Goal: Obtain resource: Obtain resource

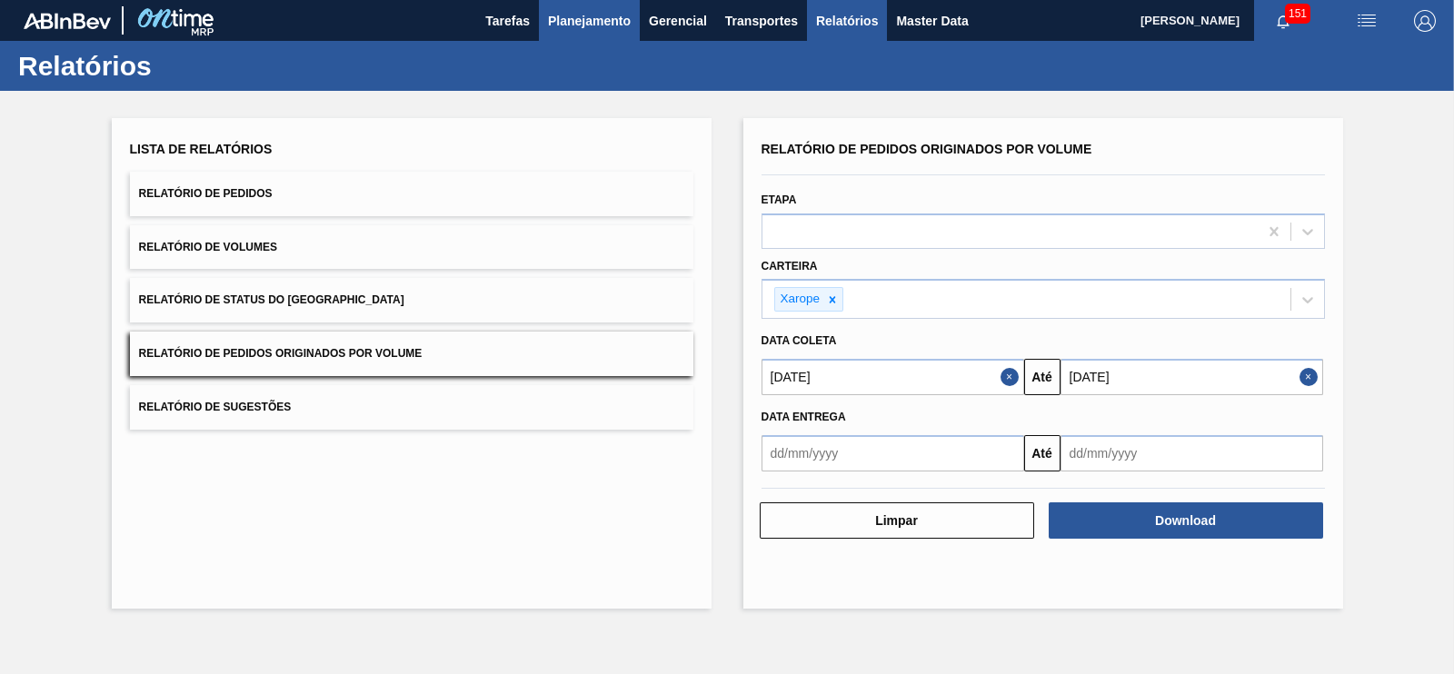
click at [603, 15] on span "Planejamento" at bounding box center [589, 21] width 83 height 22
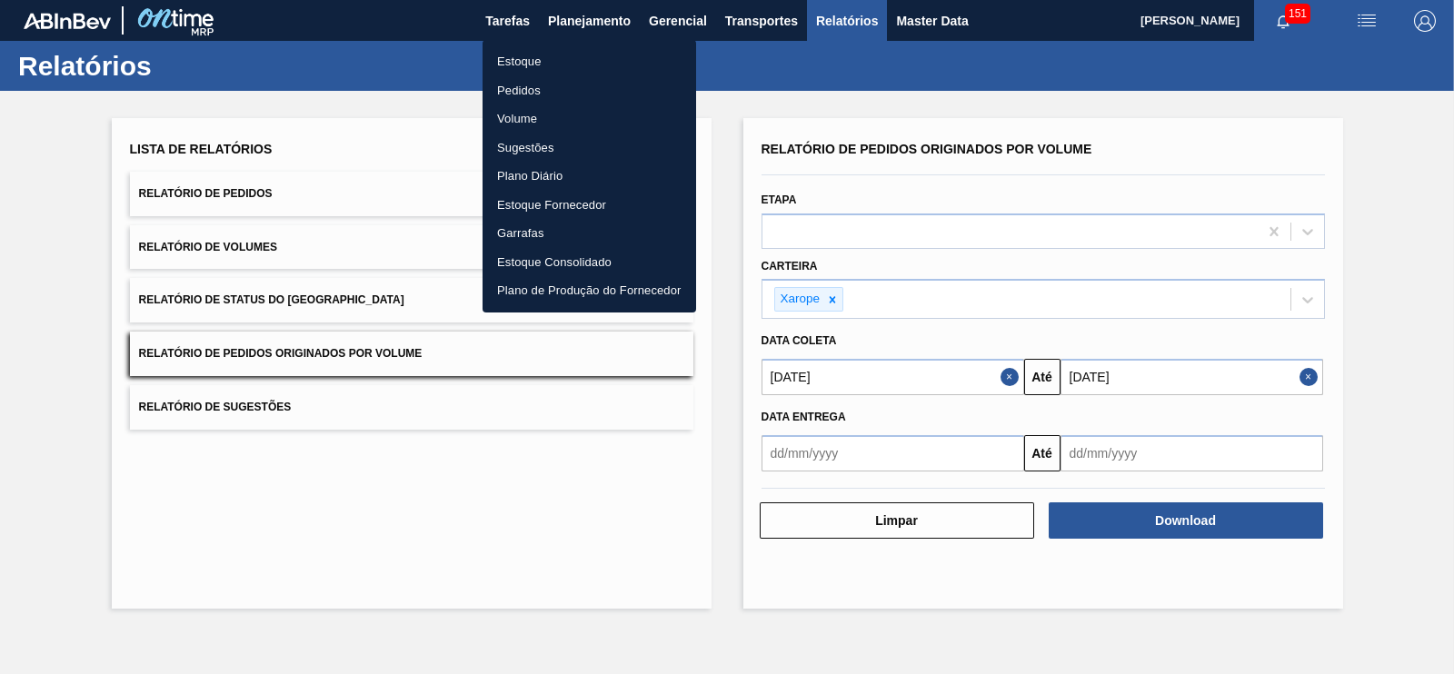
click at [542, 100] on li "Pedidos" at bounding box center [589, 90] width 214 height 29
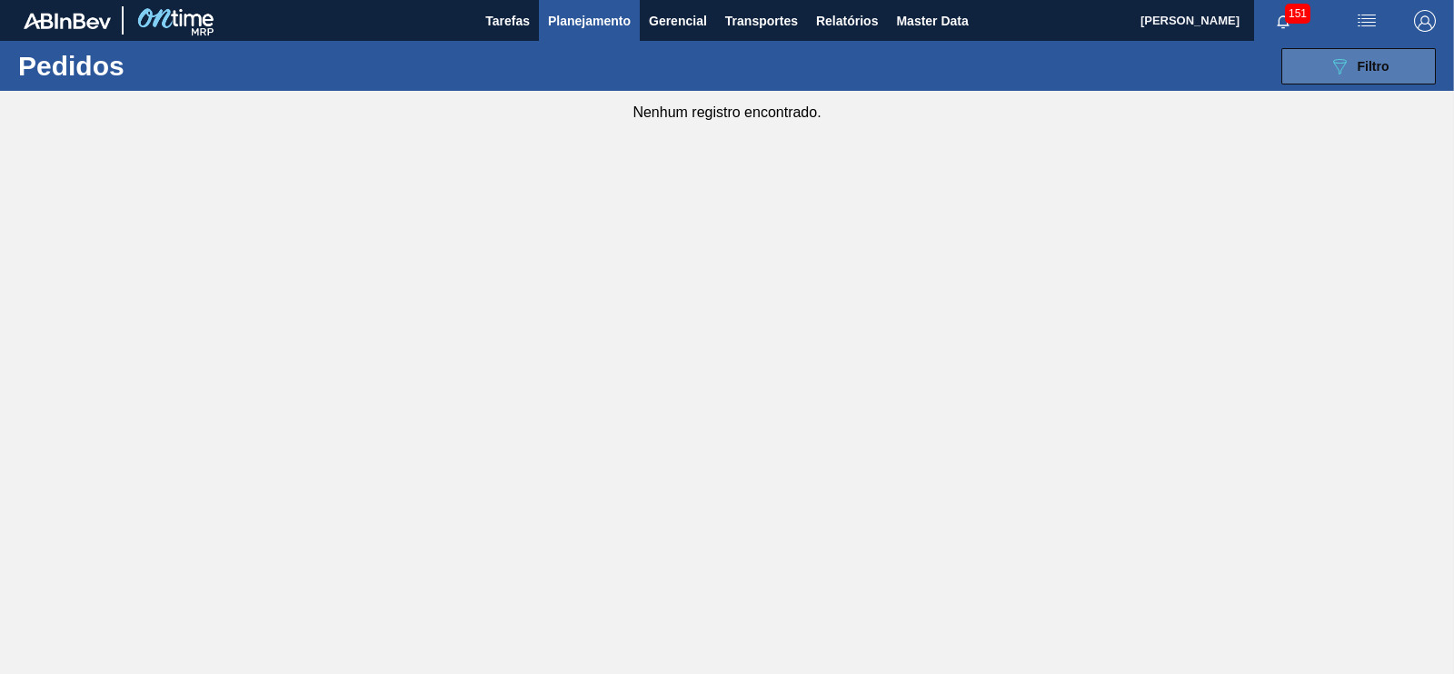
click at [1363, 61] on span "Filtro" at bounding box center [1373, 66] width 32 height 15
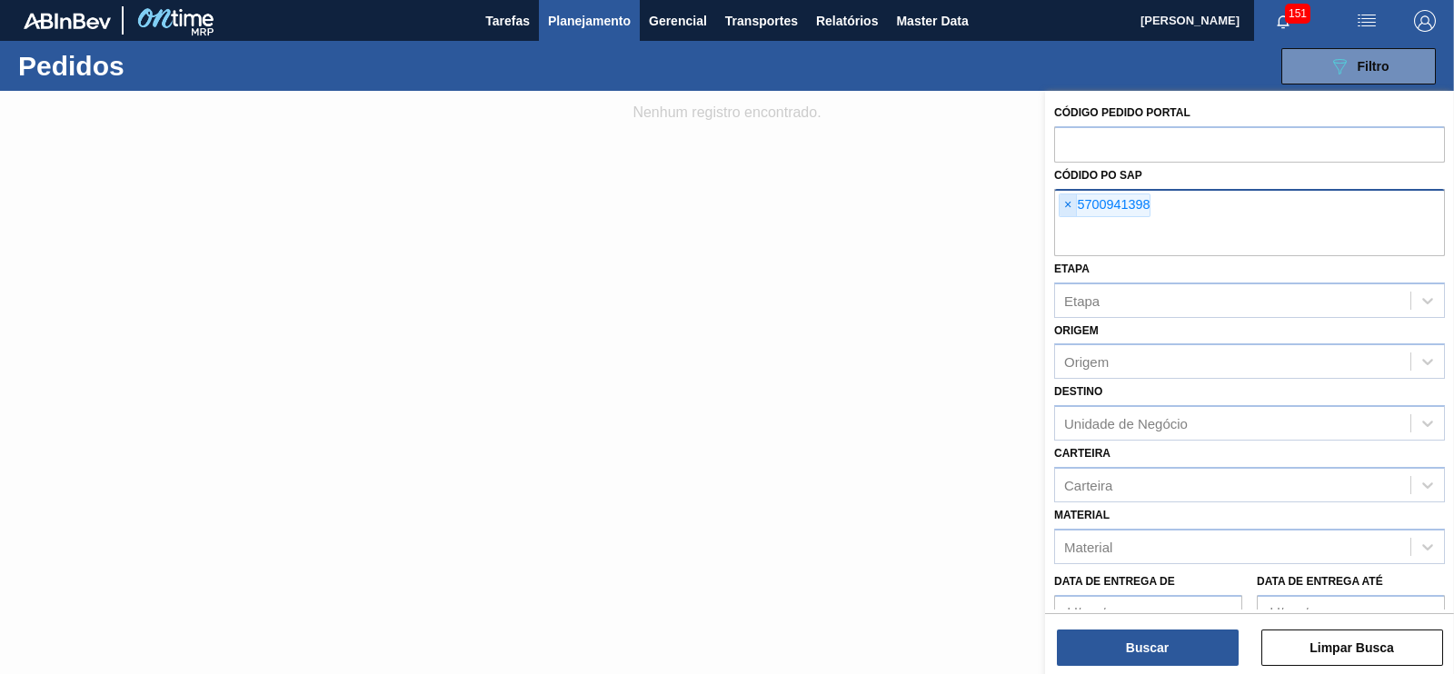
click at [1069, 204] on span "×" at bounding box center [1067, 205] width 17 height 22
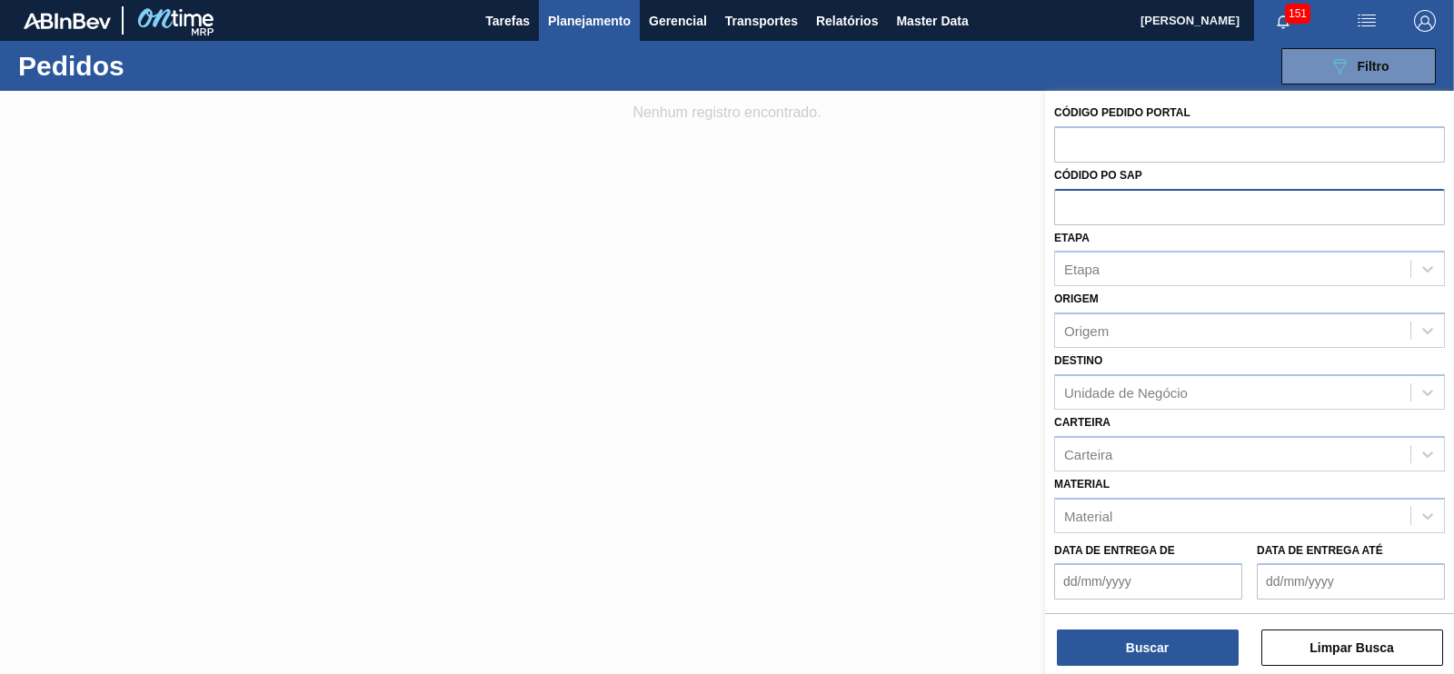
paste input "text"
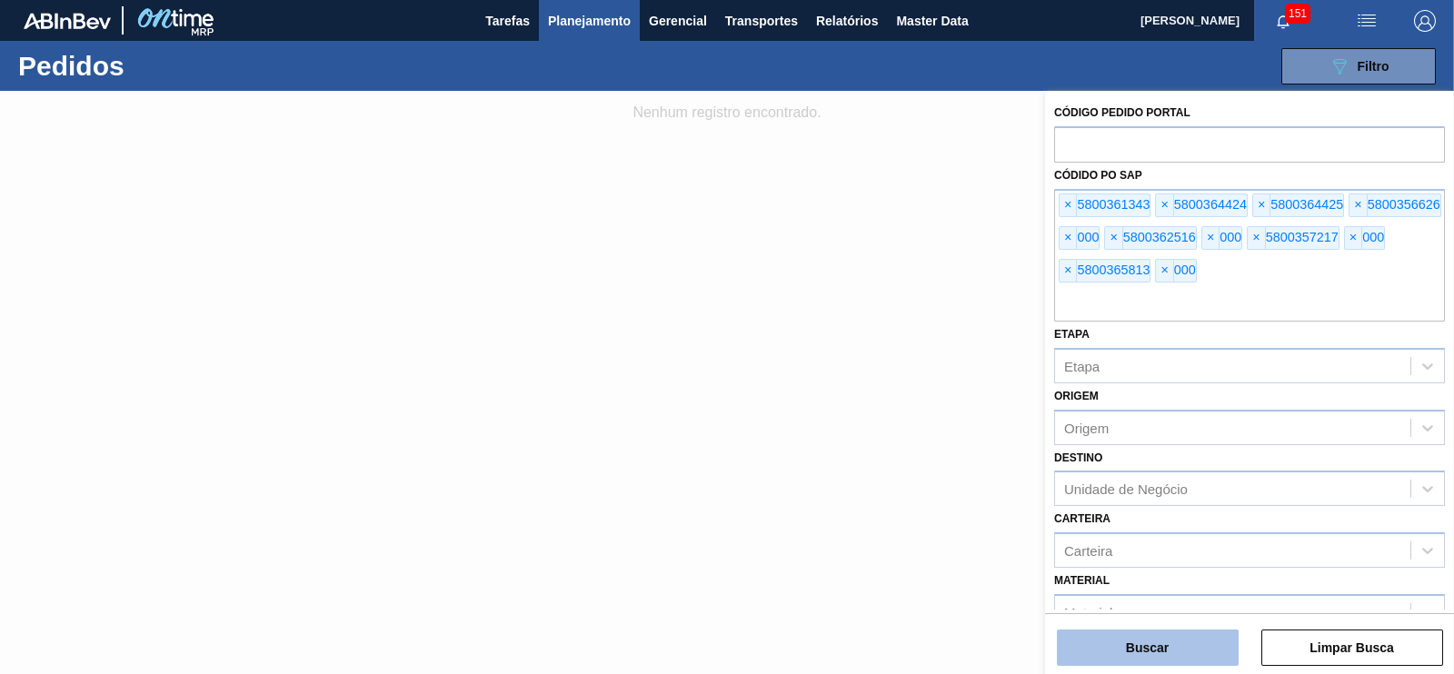
click at [1158, 657] on button "Buscar" at bounding box center [1148, 648] width 182 height 36
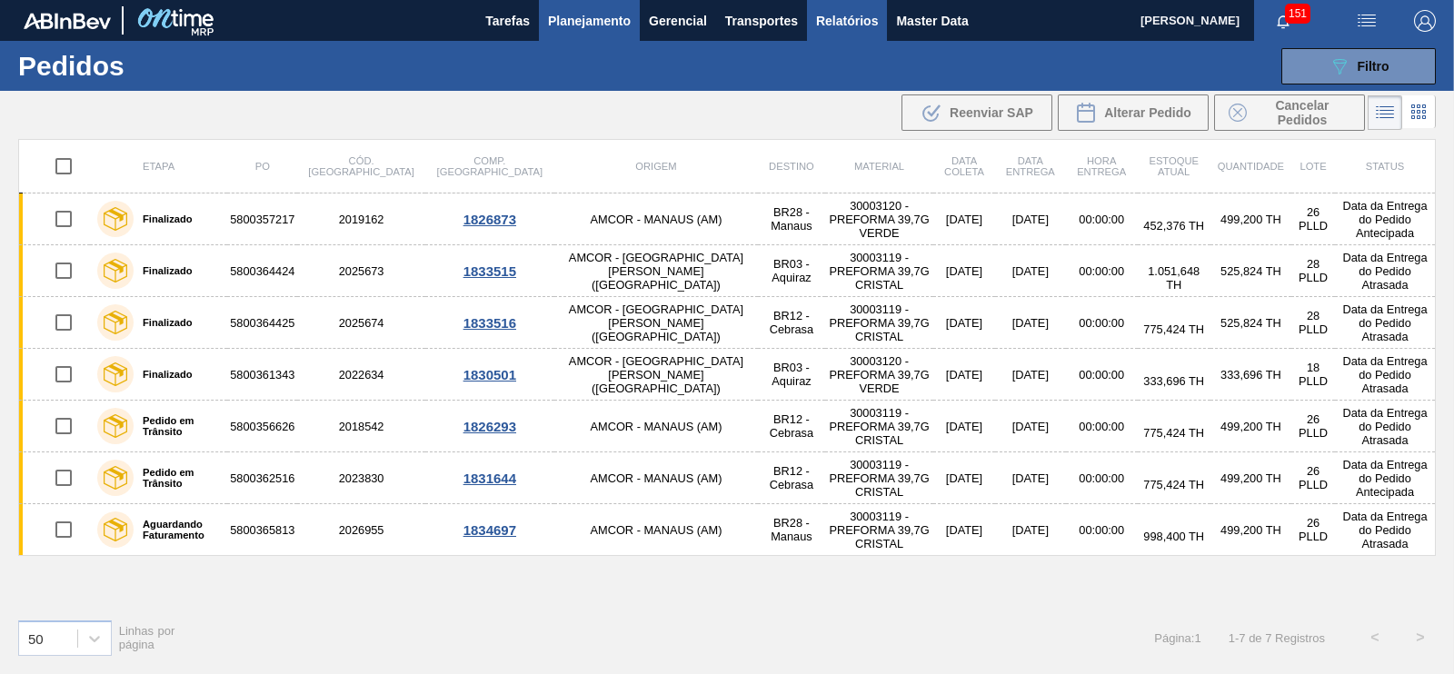
click at [854, 31] on button "Relatórios" at bounding box center [847, 20] width 80 height 41
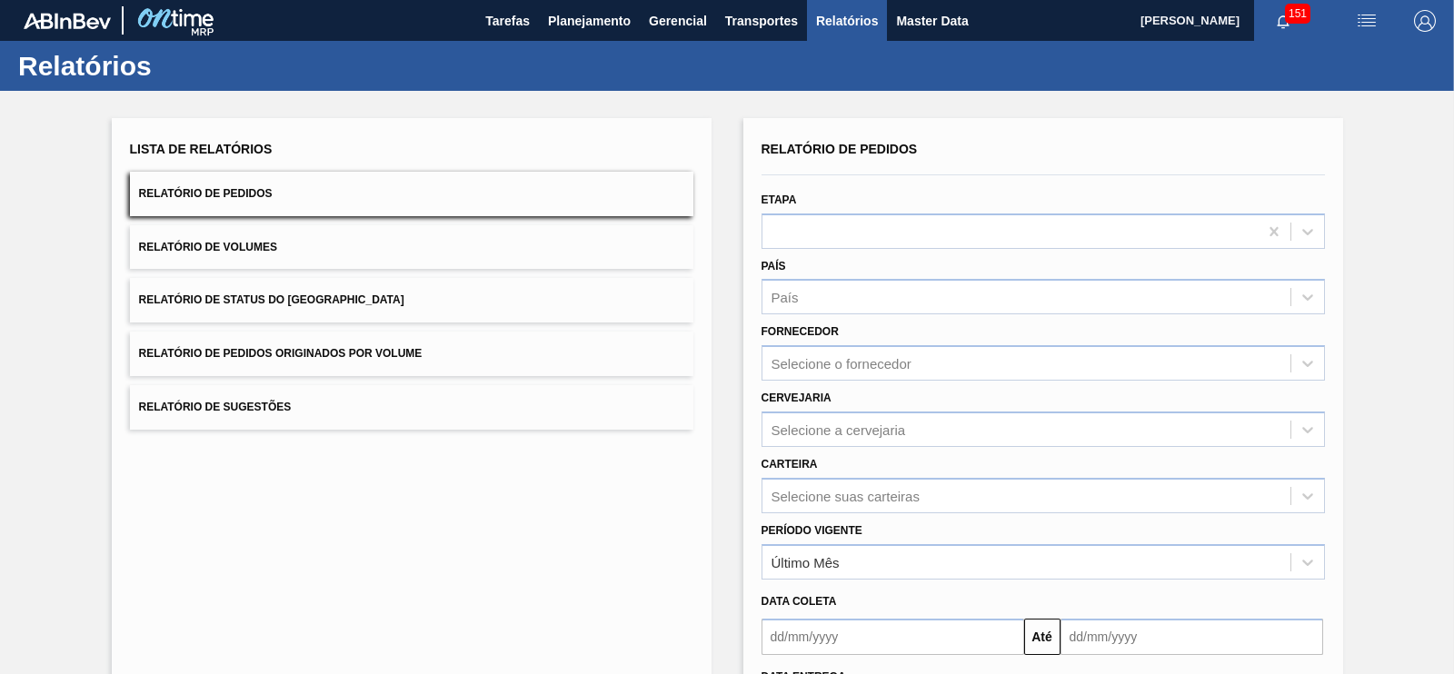
click at [454, 364] on button "Relatório de Pedidos Originados por Volume" at bounding box center [411, 354] width 563 height 45
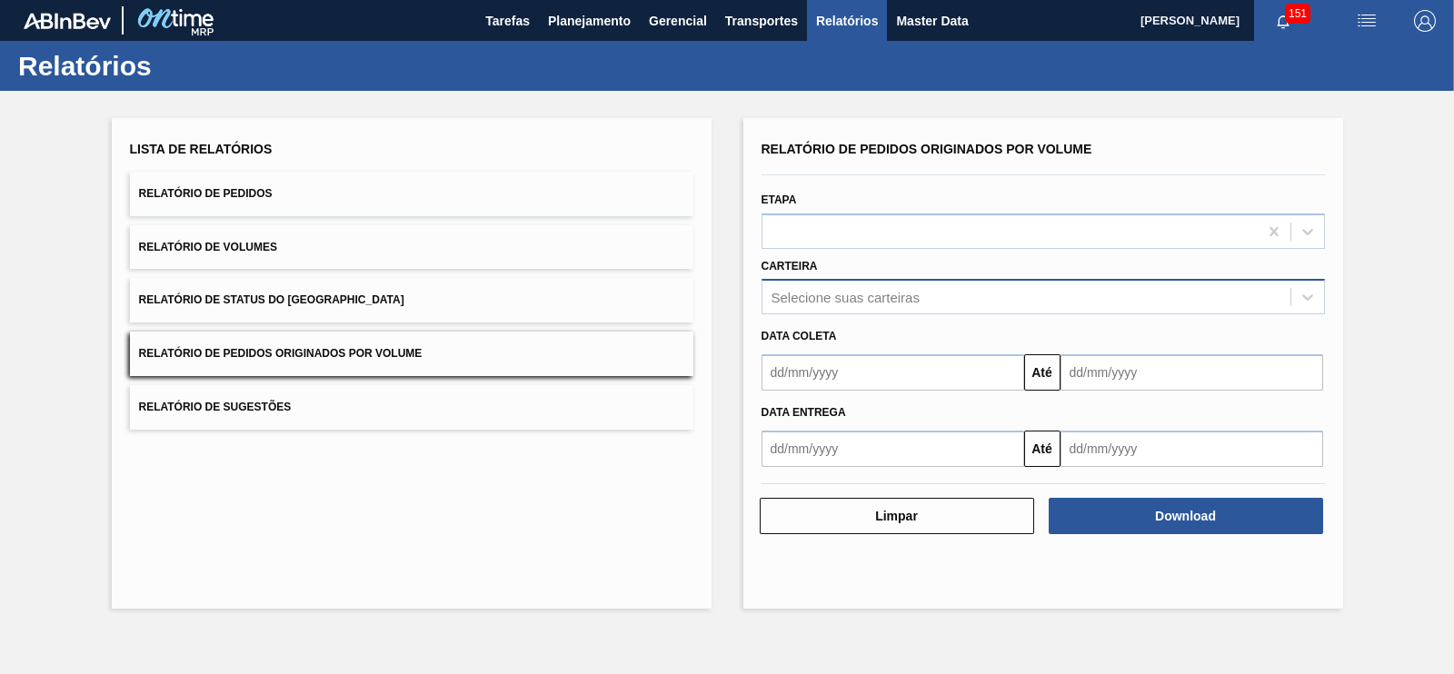
click at [790, 293] on div "Selecione suas carteiras" at bounding box center [845, 297] width 148 height 15
type input "xar"
click at [603, 25] on span "Planejamento" at bounding box center [589, 21] width 83 height 22
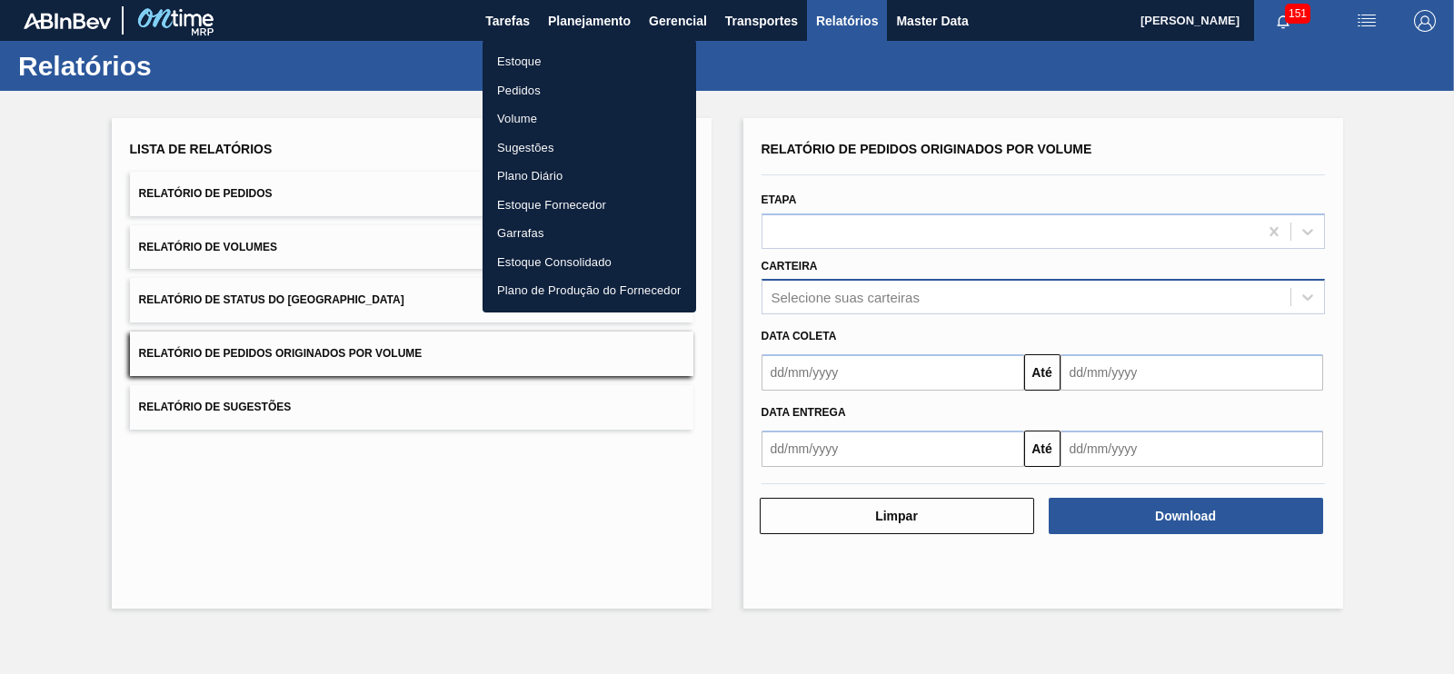
click at [519, 96] on li "Pedidos" at bounding box center [589, 90] width 214 height 29
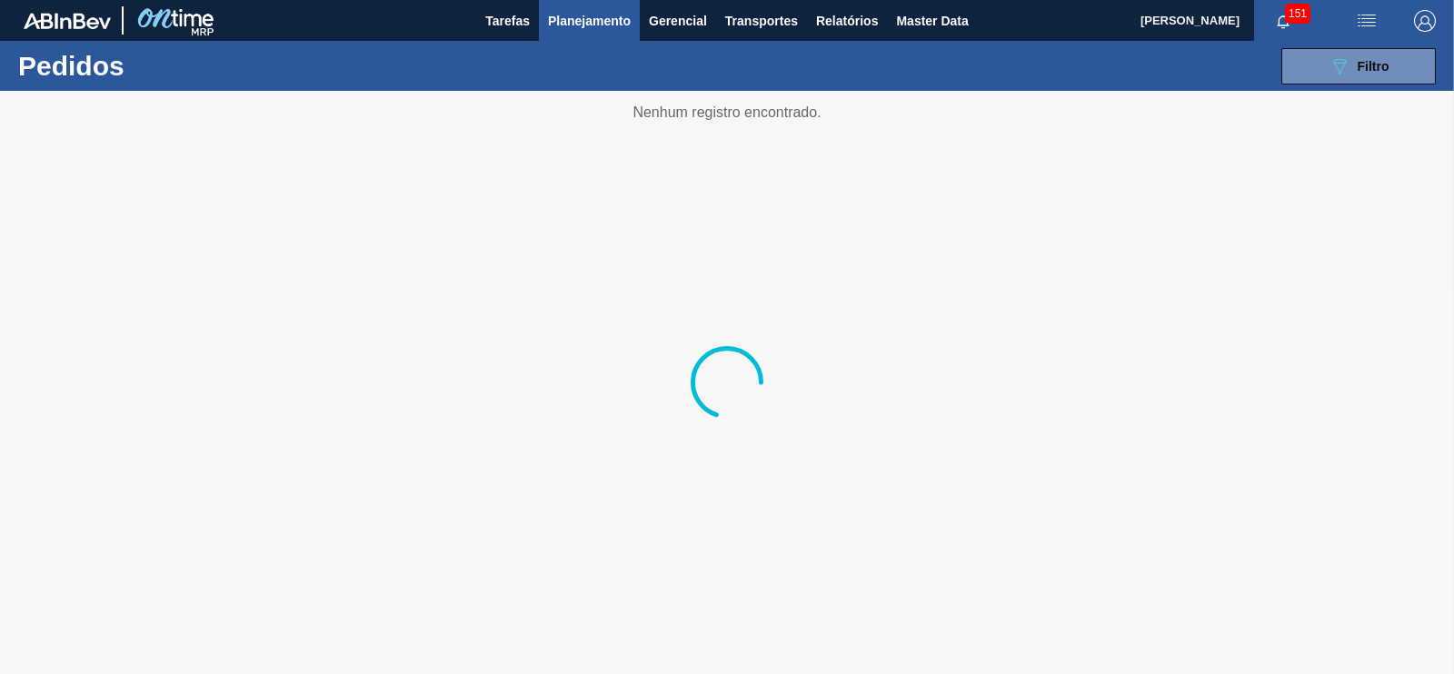
click at [601, 15] on span "Planejamento" at bounding box center [589, 21] width 83 height 22
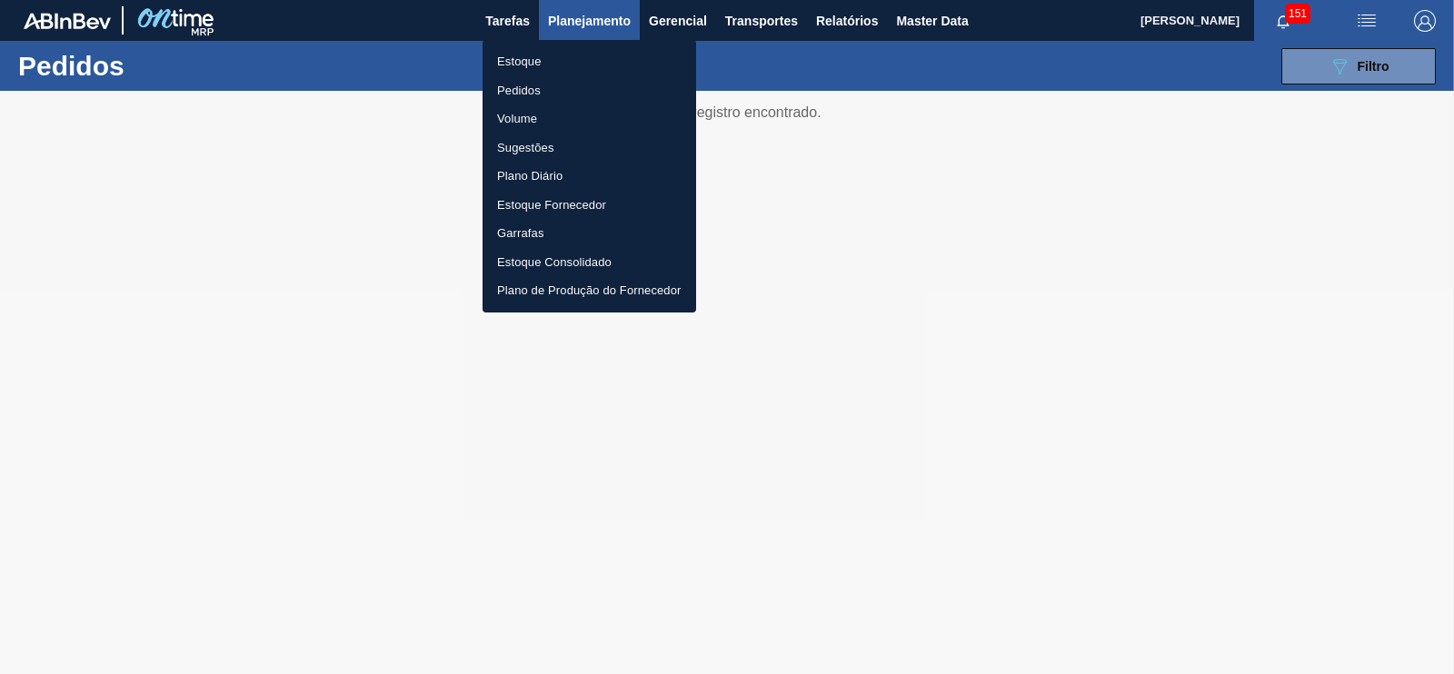
click at [518, 61] on li "Estoque" at bounding box center [589, 61] width 214 height 29
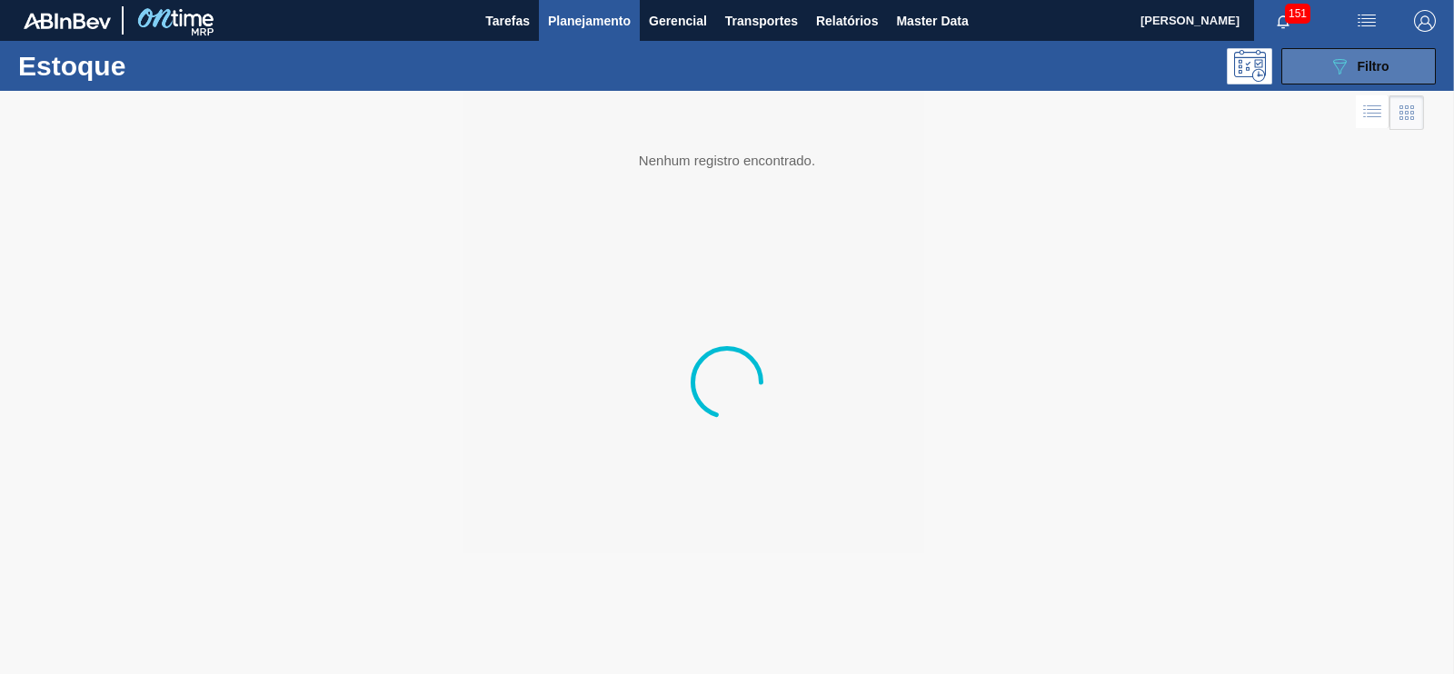
click at [1334, 75] on icon "089F7B8B-B2A5-4AFE-B5C0-19BA573D28AC" at bounding box center [1339, 66] width 22 height 22
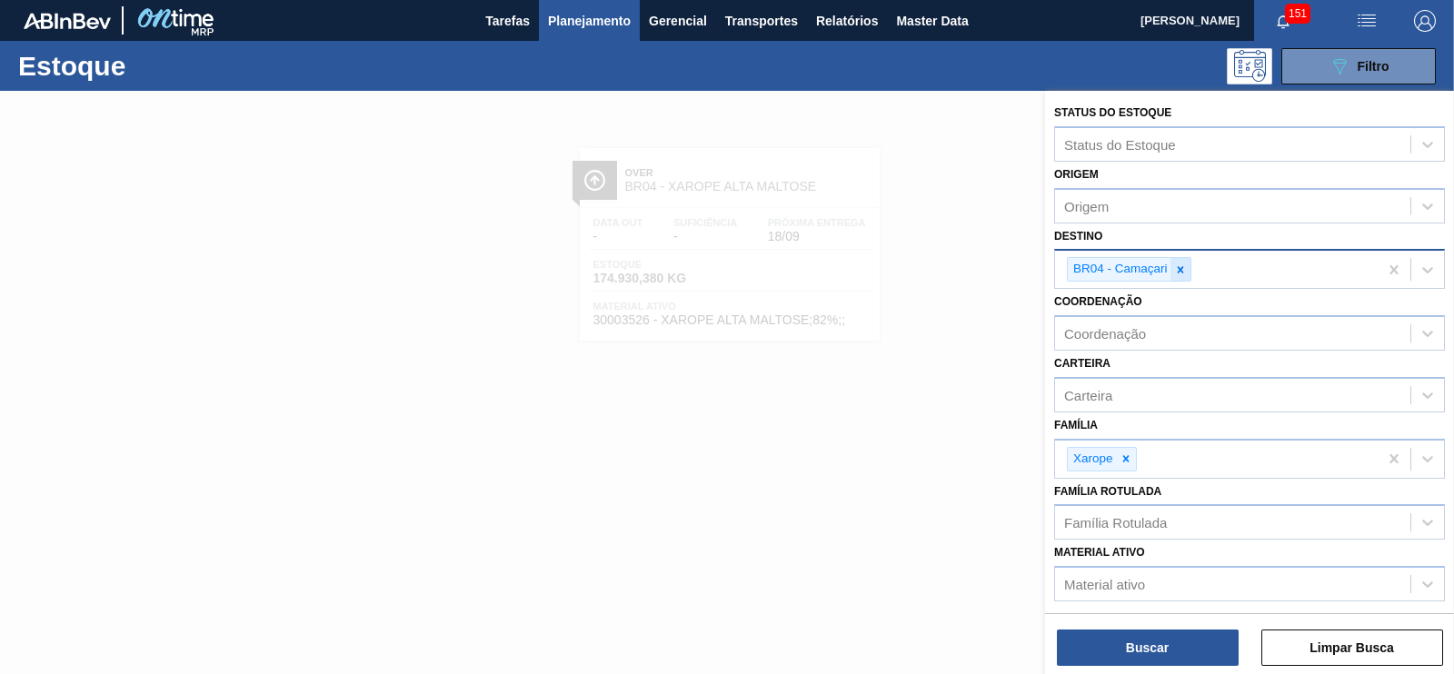
click at [1178, 272] on icon at bounding box center [1180, 269] width 13 height 13
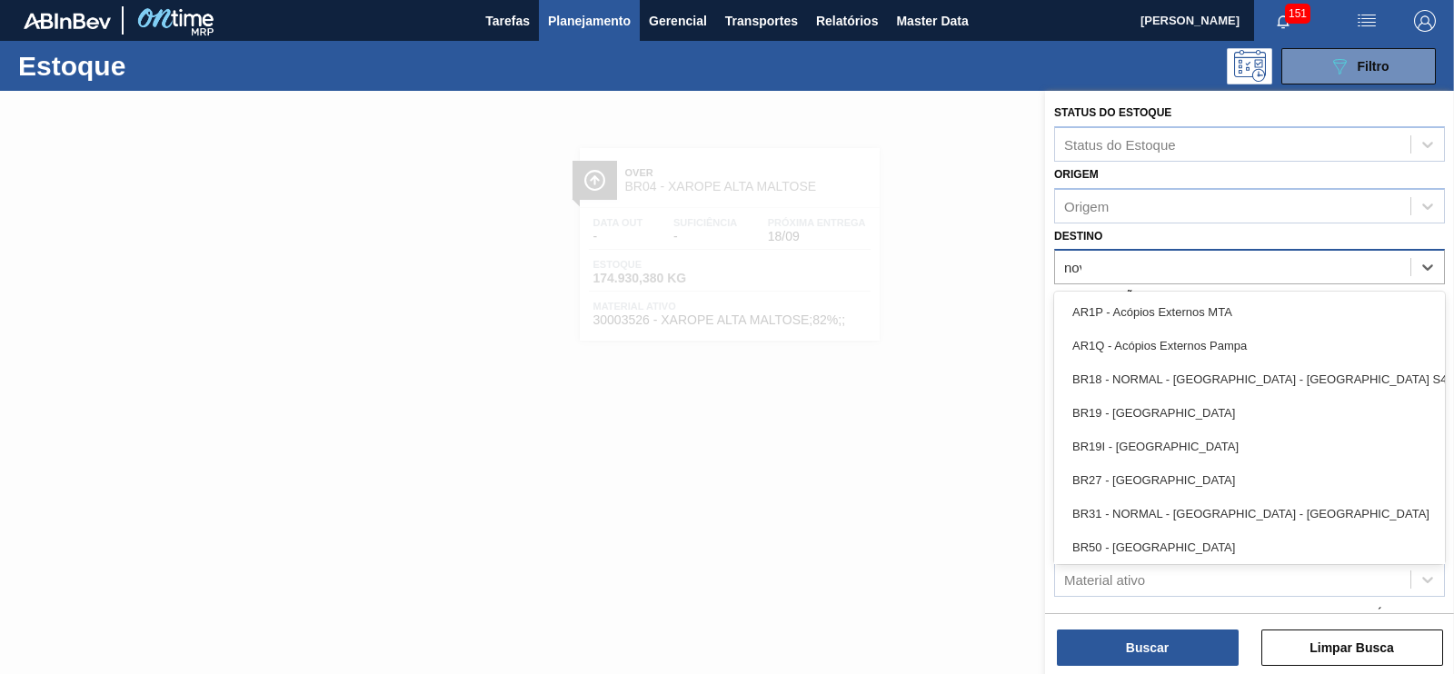
type input "nova"
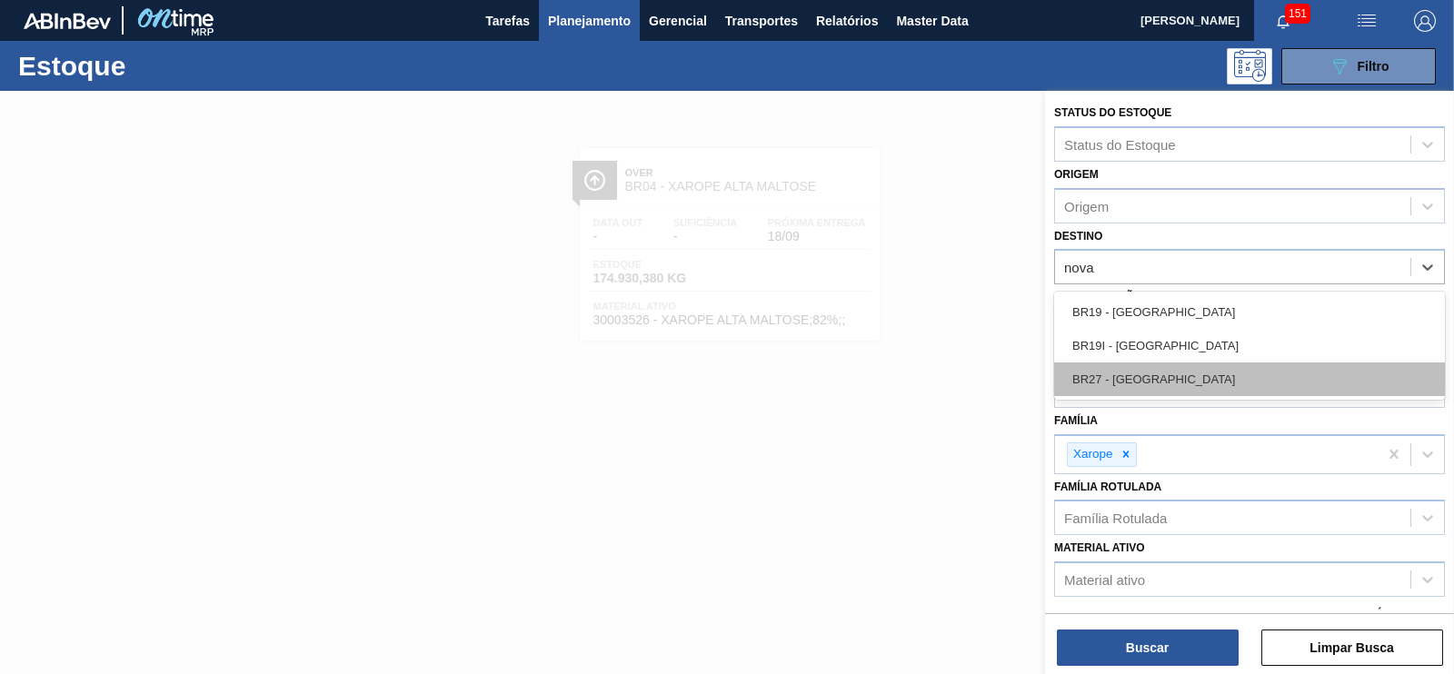
click at [1133, 366] on div "BR27 - [GEOGRAPHIC_DATA]" at bounding box center [1249, 380] width 391 height 34
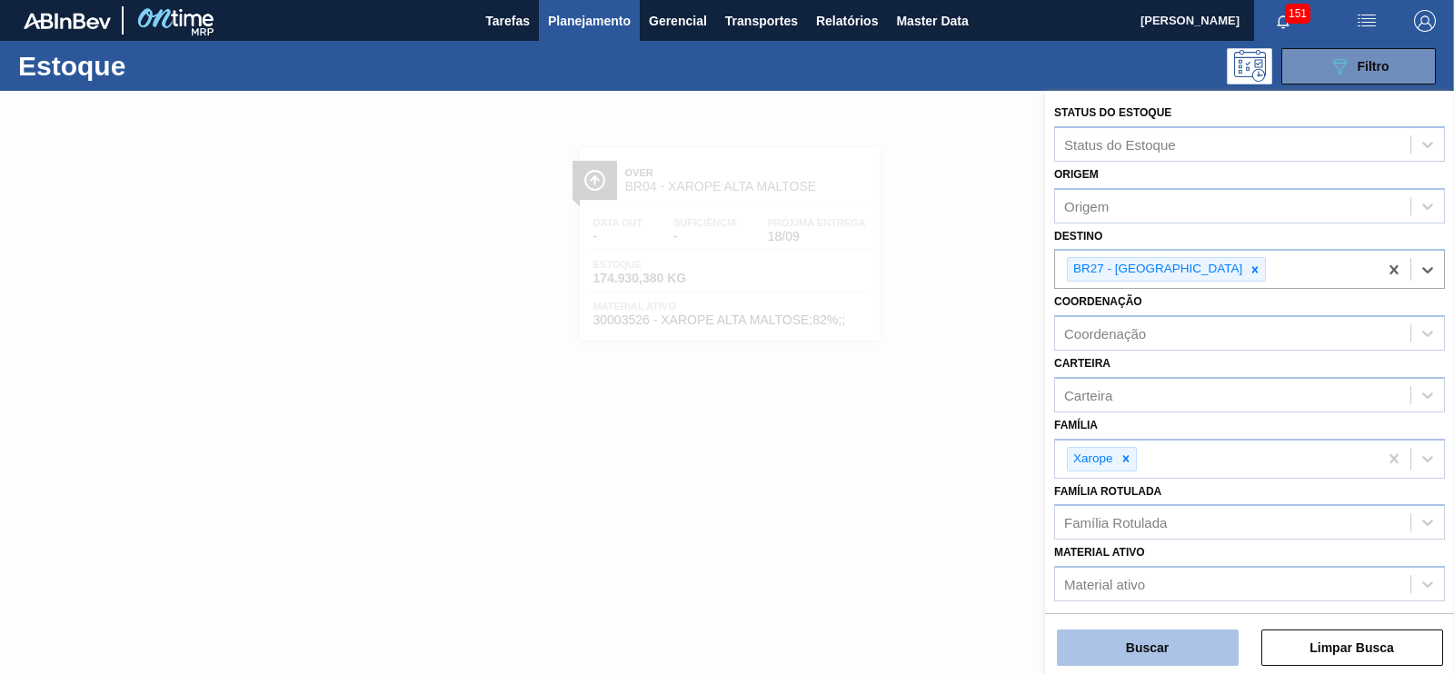
click at [1169, 647] on button "Buscar" at bounding box center [1148, 648] width 182 height 36
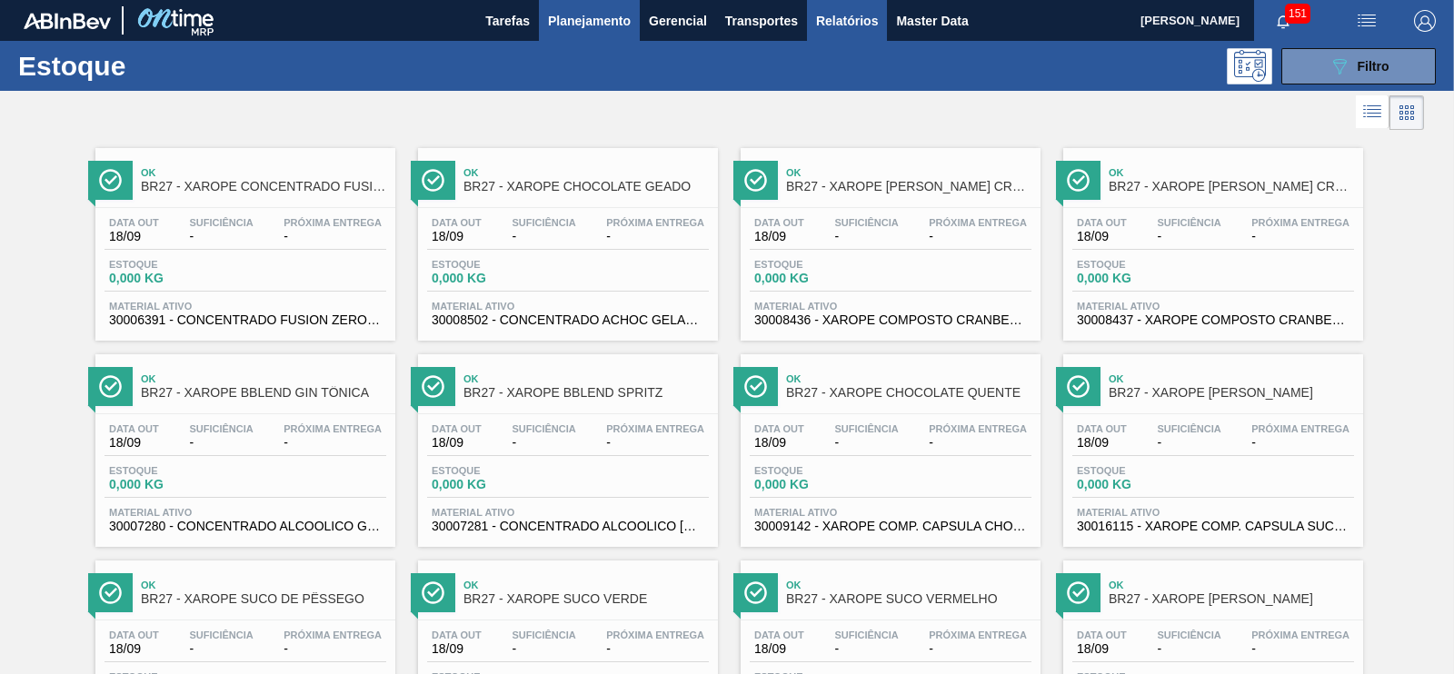
click at [844, 8] on button "Relatórios" at bounding box center [847, 20] width 80 height 41
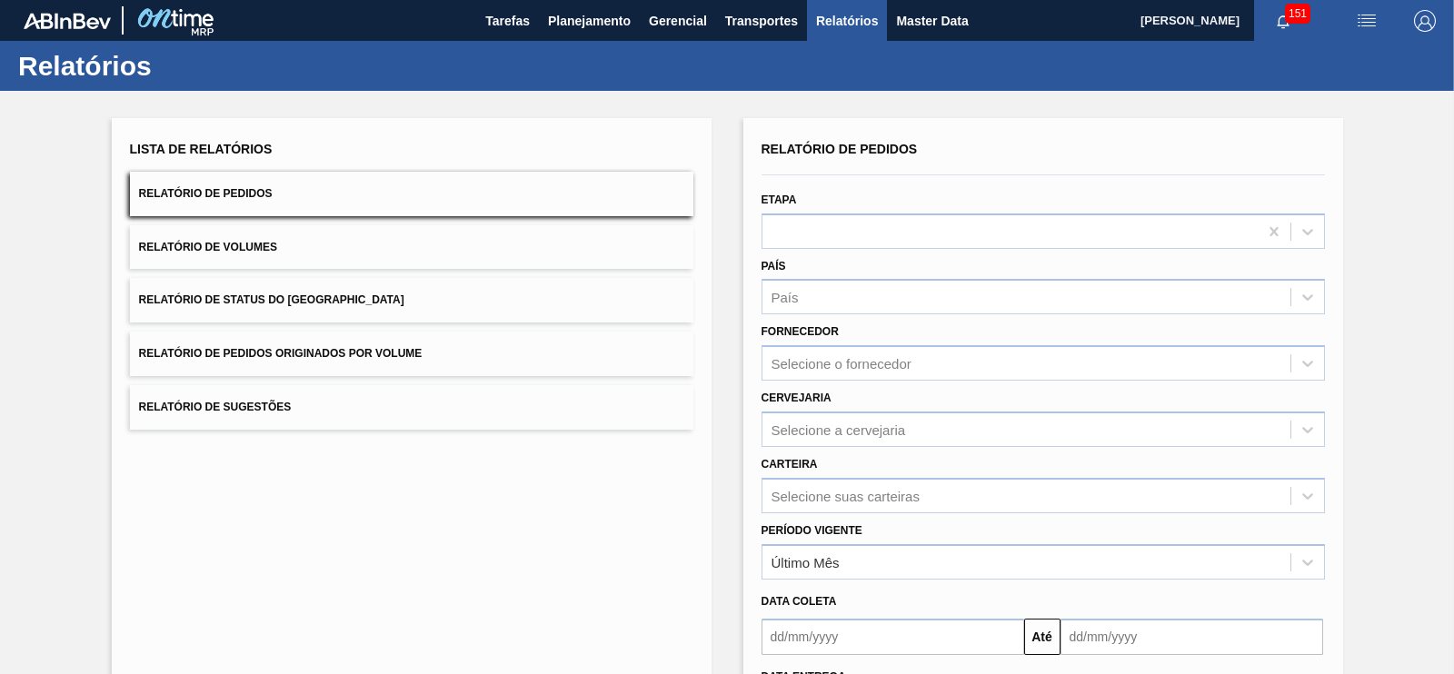
click at [430, 348] on button "Relatório de Pedidos Originados por Volume" at bounding box center [411, 354] width 563 height 45
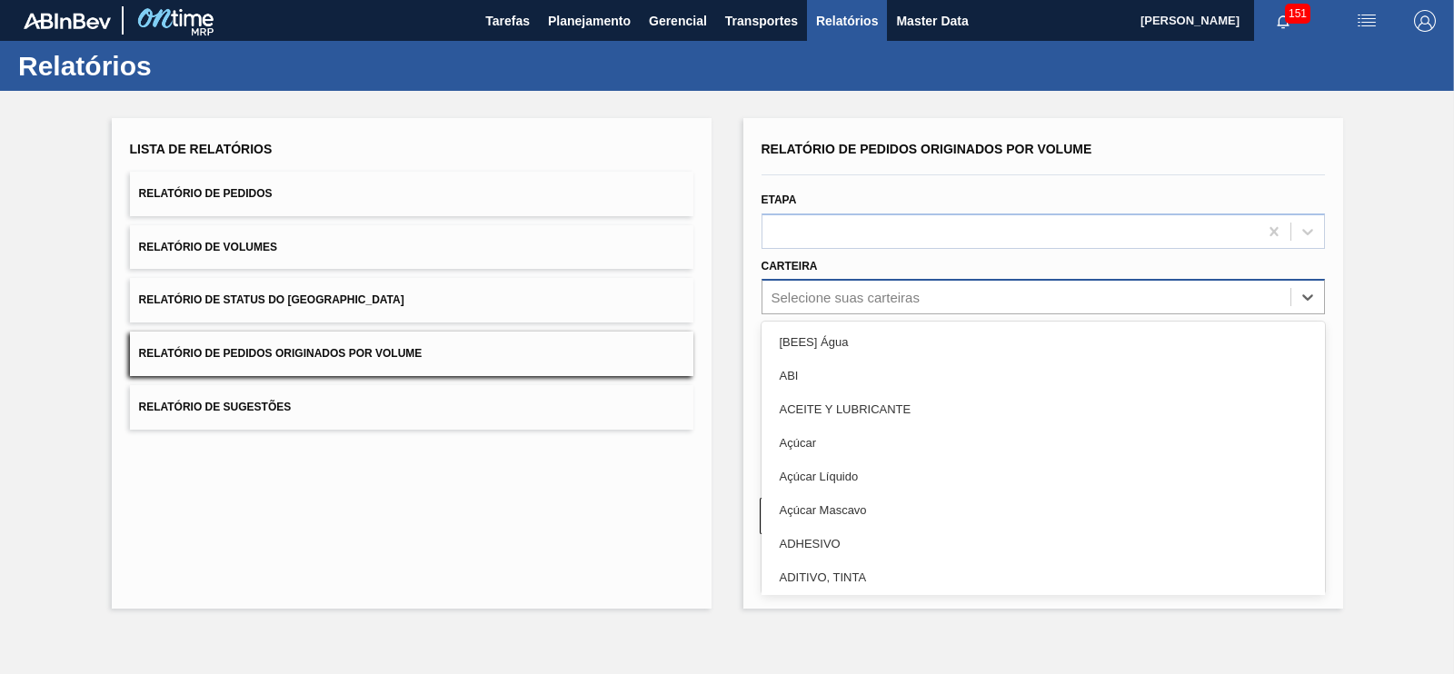
click at [882, 301] on div "Selecione suas carteiras" at bounding box center [845, 297] width 148 height 15
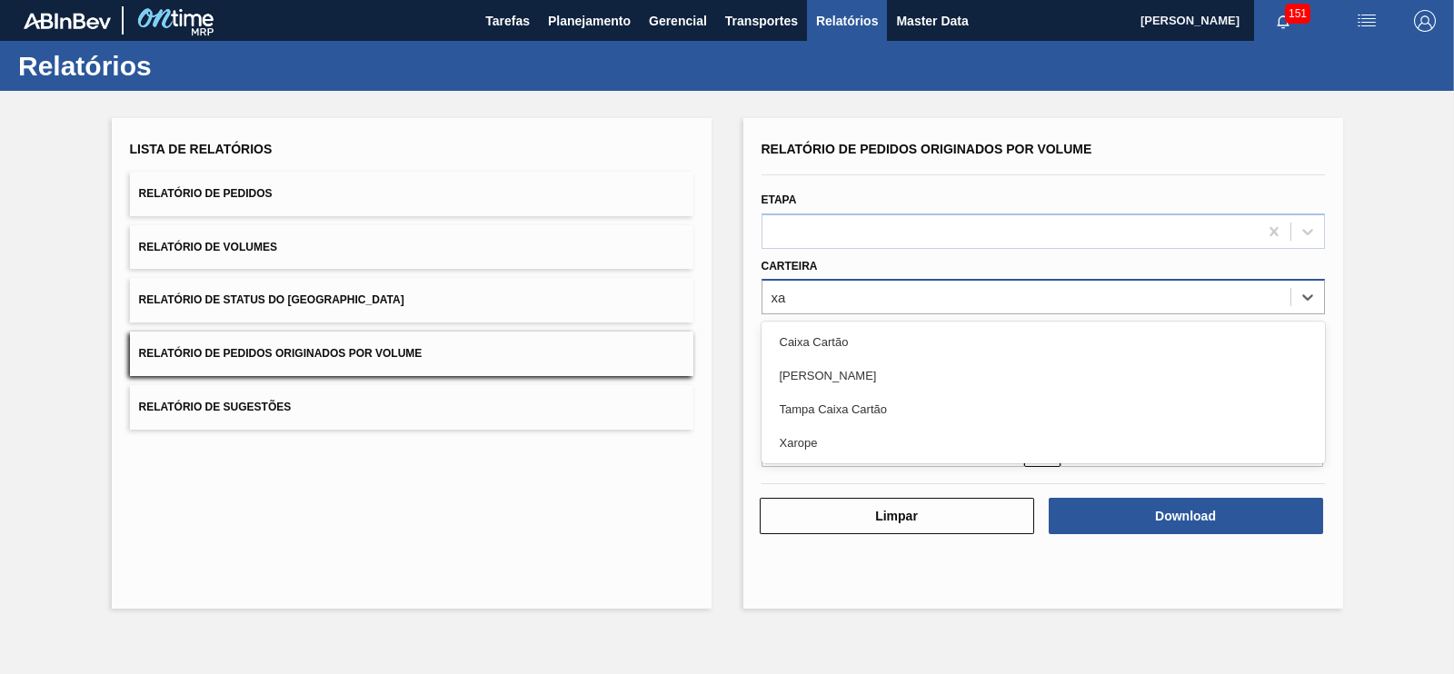
type input "xar"
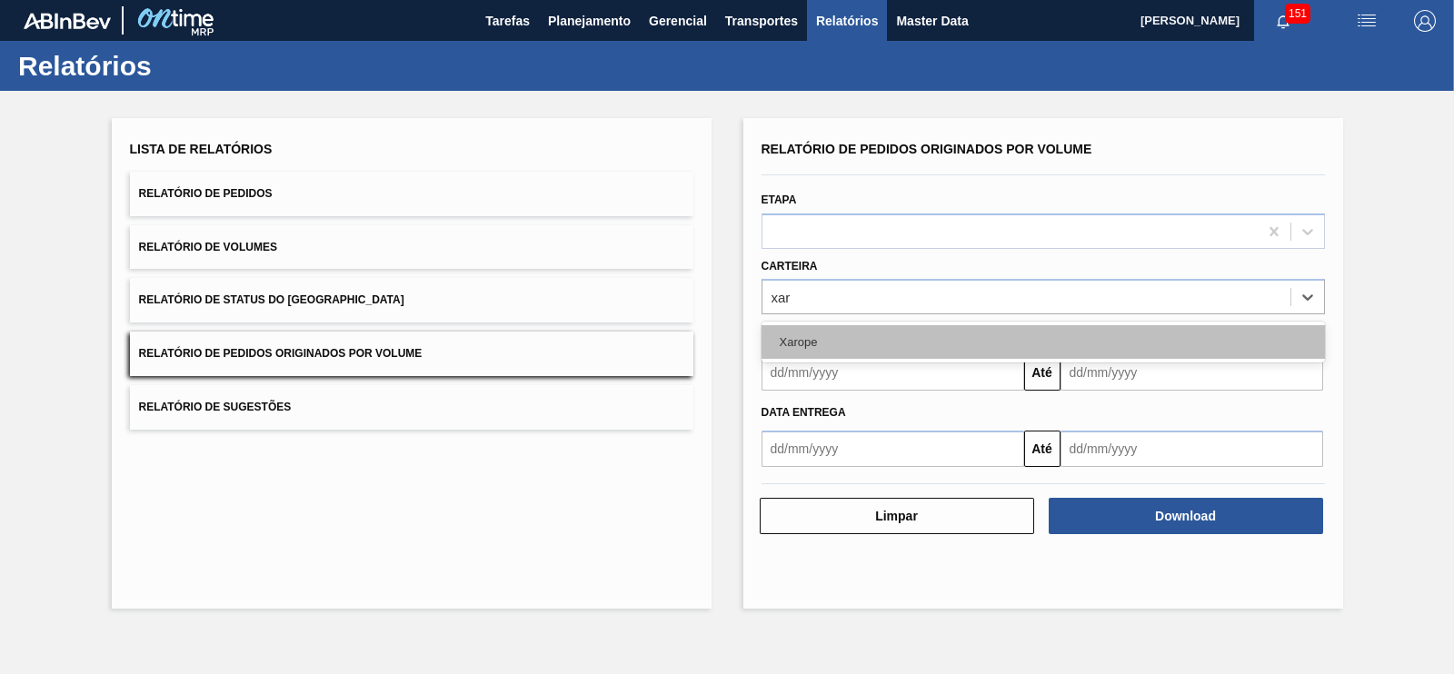
click at [790, 334] on div "Xarope" at bounding box center [1042, 342] width 563 height 34
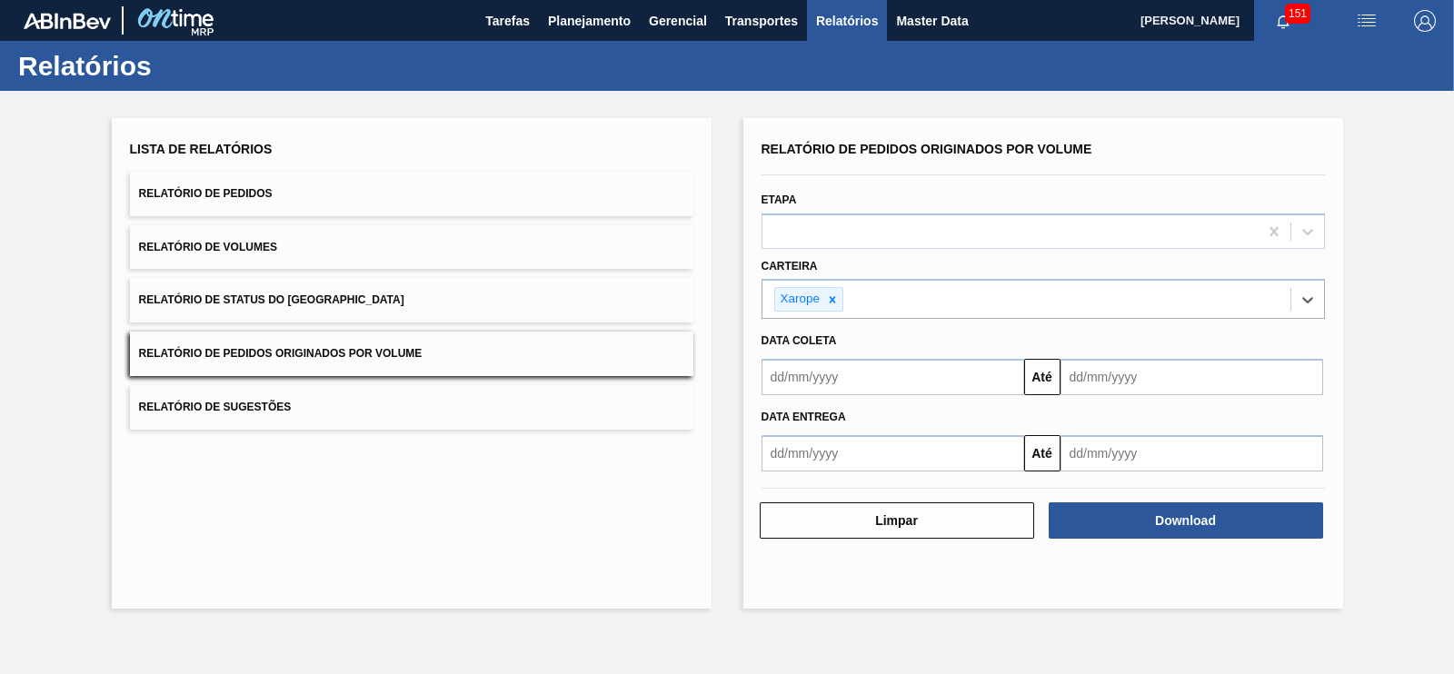
click at [842, 379] on input "text" at bounding box center [892, 377] width 263 height 36
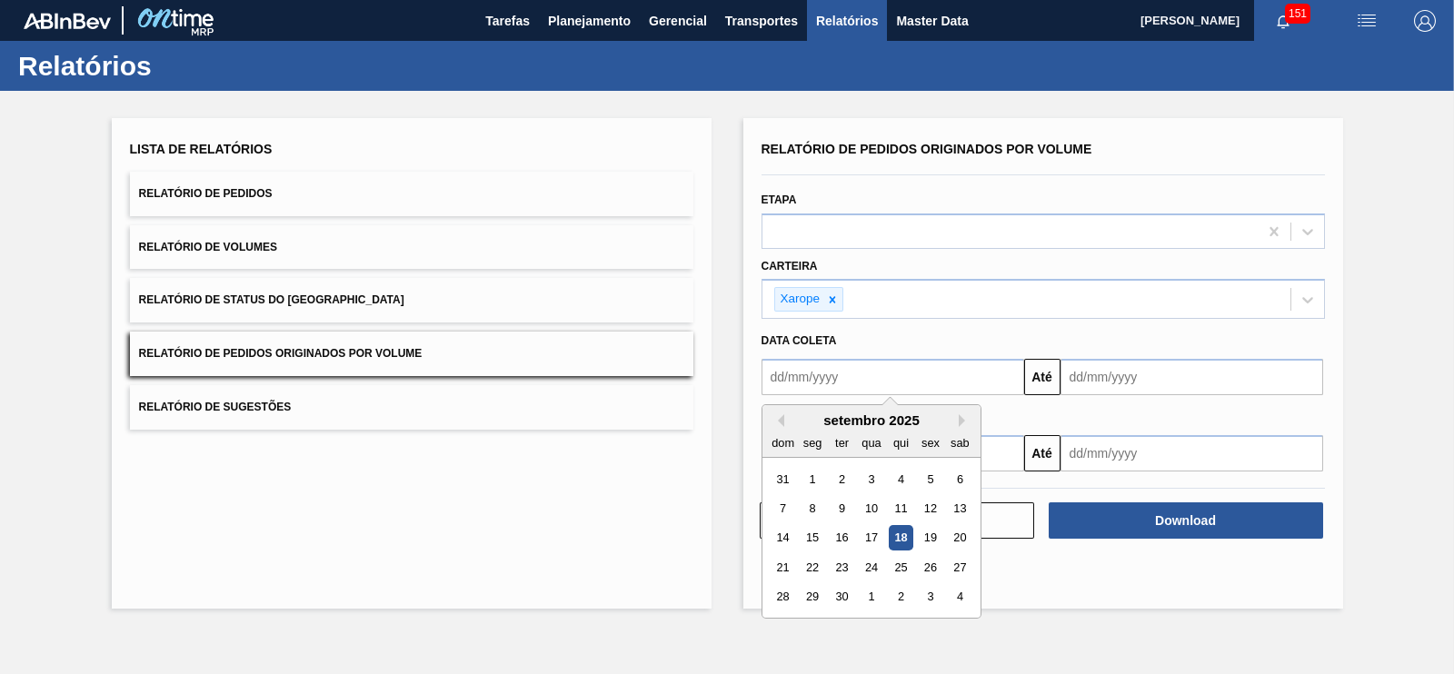
click at [819, 471] on div "1" at bounding box center [812, 479] width 25 height 25
type input "[DATE]"
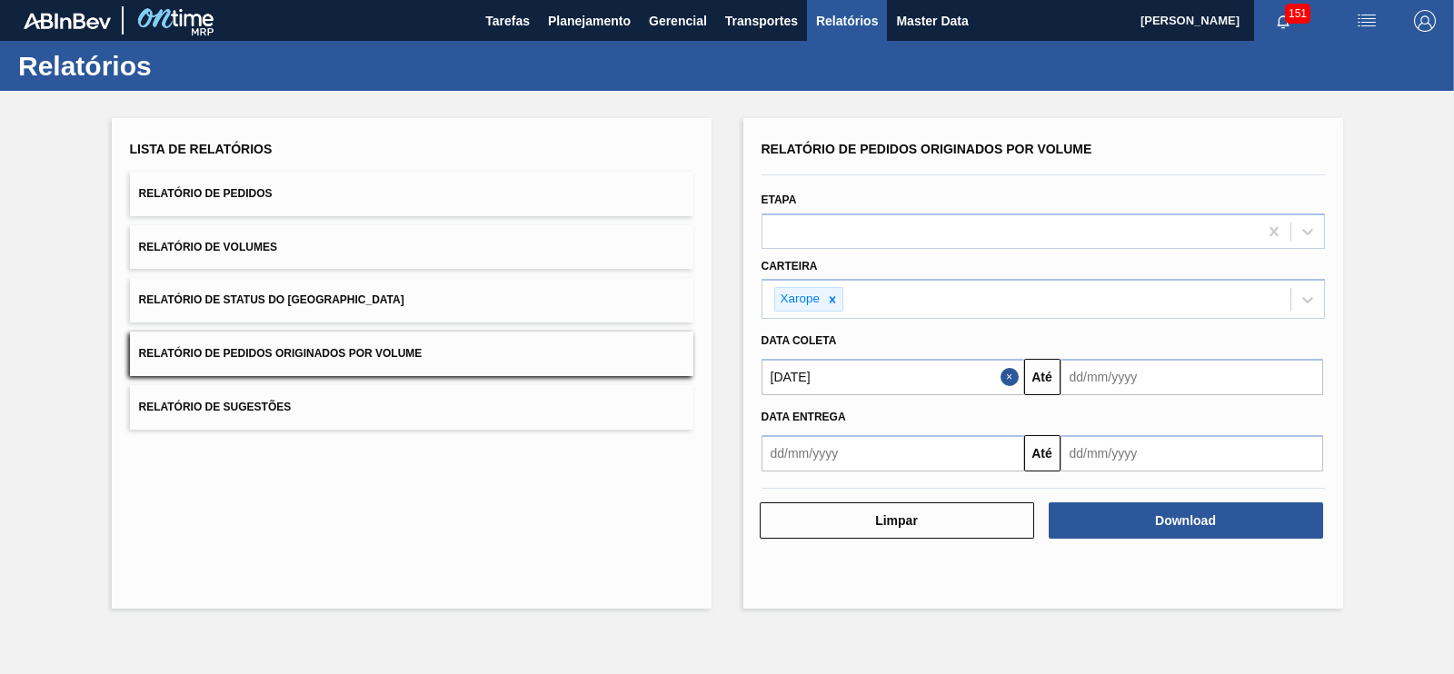
click at [1139, 388] on input "text" at bounding box center [1191, 377] width 263 height 36
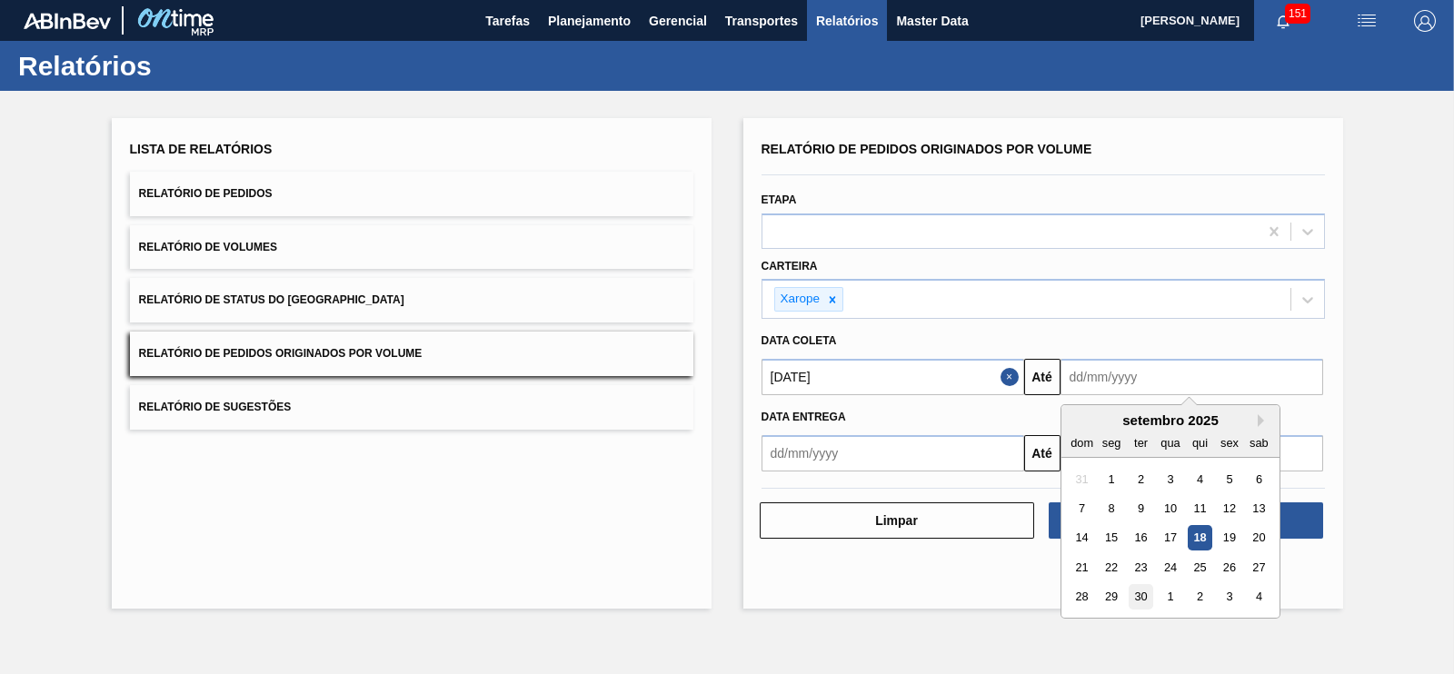
click at [1145, 592] on div "30" at bounding box center [1140, 597] width 25 height 25
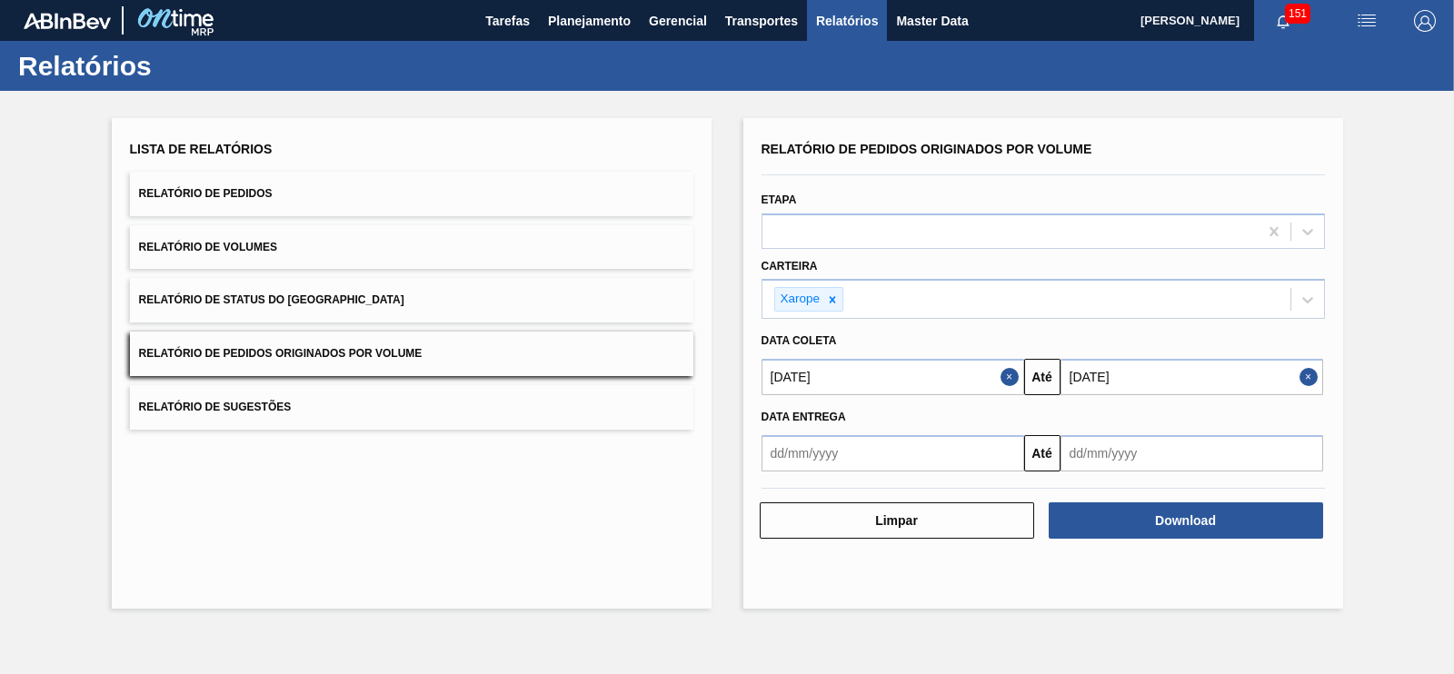
type input "[DATE]"
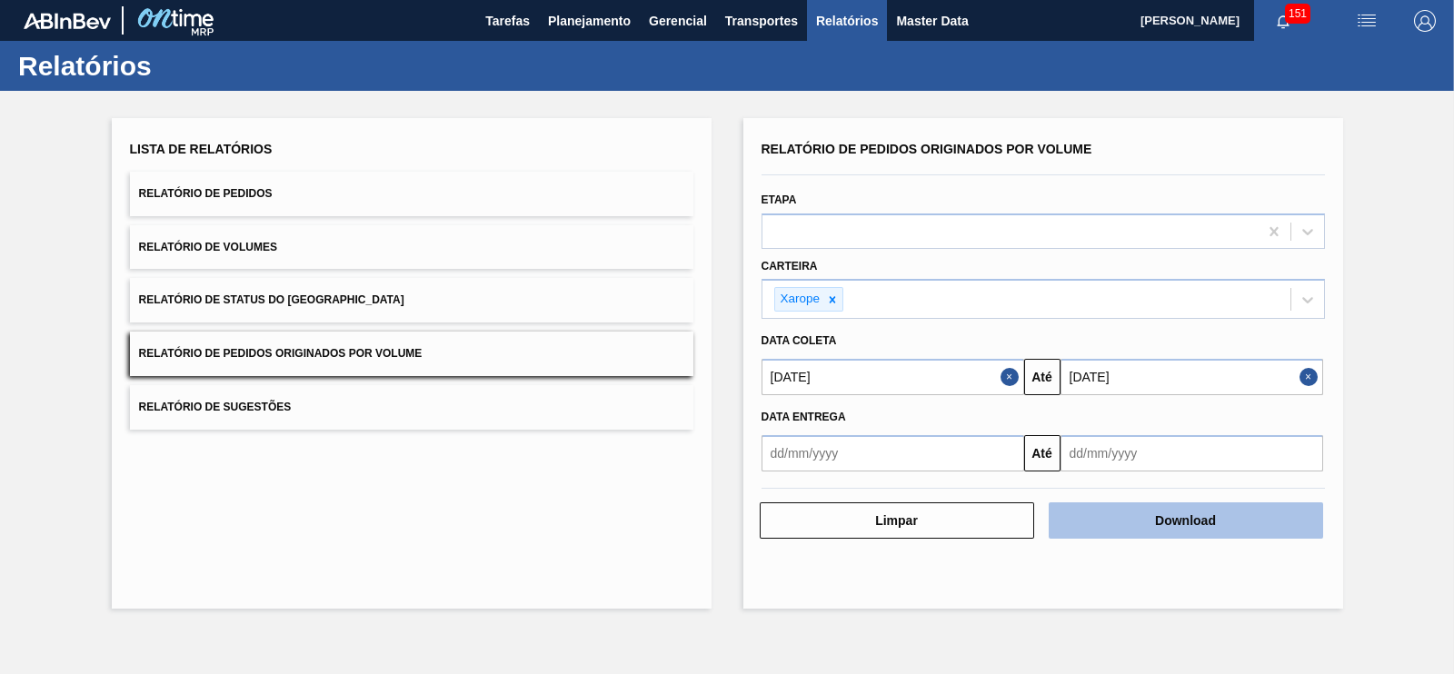
click at [1183, 527] on button "Download" at bounding box center [1185, 520] width 274 height 36
